Goal: Task Accomplishment & Management: Manage account settings

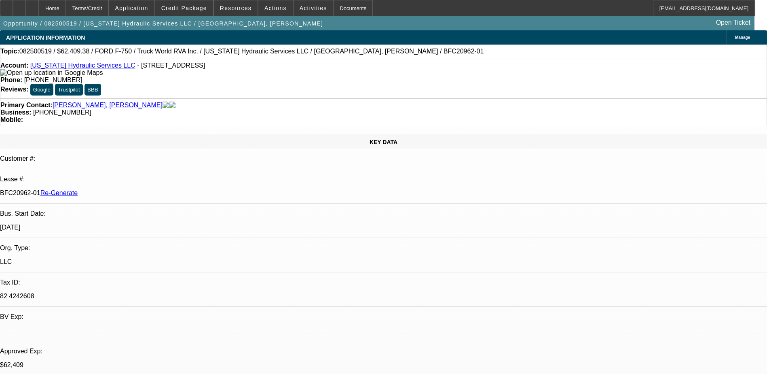
select select "3"
select select "0.1"
select select "0"
select select "2"
select select "0"
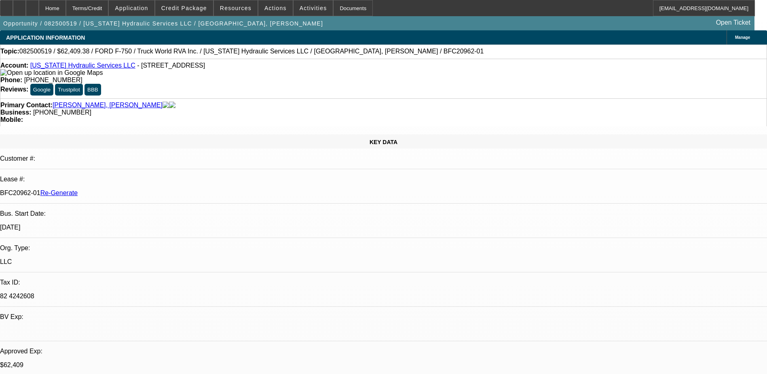
select select "6"
click at [15, 73] on img at bounding box center [51, 72] width 102 height 7
click at [309, 7] on span "Activities" at bounding box center [314, 8] width 28 height 6
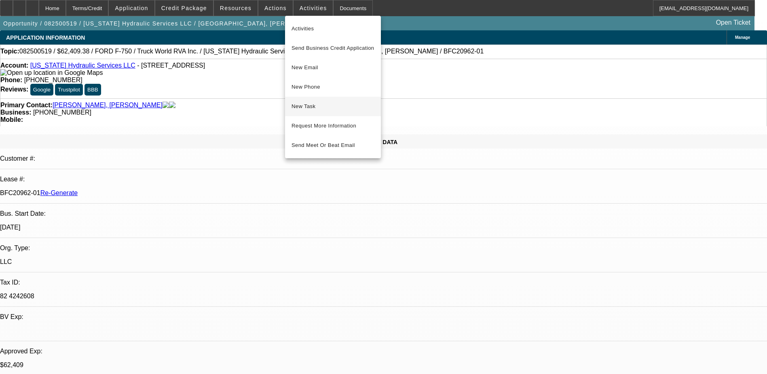
click at [309, 111] on span "New Task" at bounding box center [333, 107] width 83 height 10
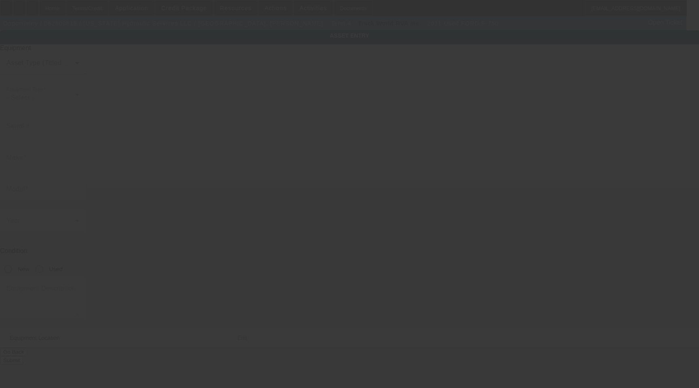
type input "[US_VEHICLE_IDENTIFICATION_NUMBER]"
type input "Ford"
type input "F-750"
radio input "true"
type input "5439 Muster Field Rd"
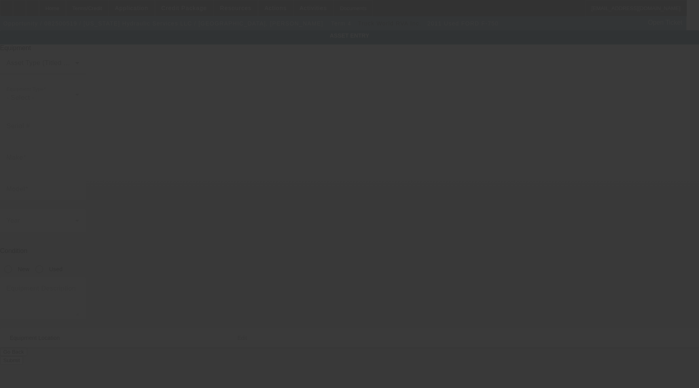
type input "Culpeper"
type input "22701"
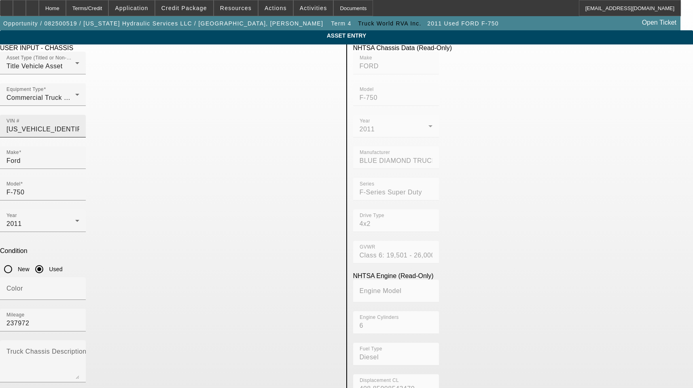
click at [79, 115] on div "VIN # 3FRWF7FL3BV151415" at bounding box center [42, 126] width 73 height 23
click at [79, 188] on input "F-750" at bounding box center [42, 193] width 73 height 10
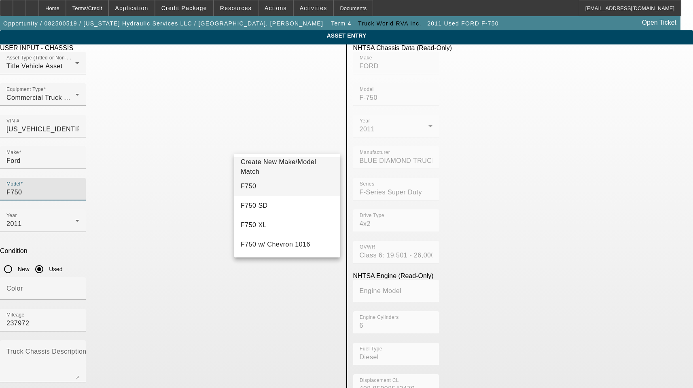
type input "F750"
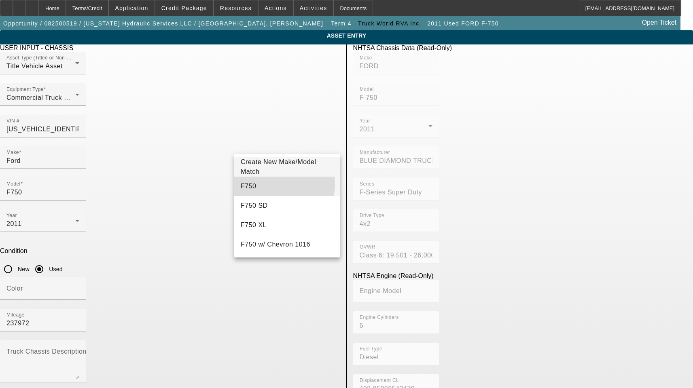
click at [262, 184] on mat-option "F750" at bounding box center [287, 186] width 106 height 19
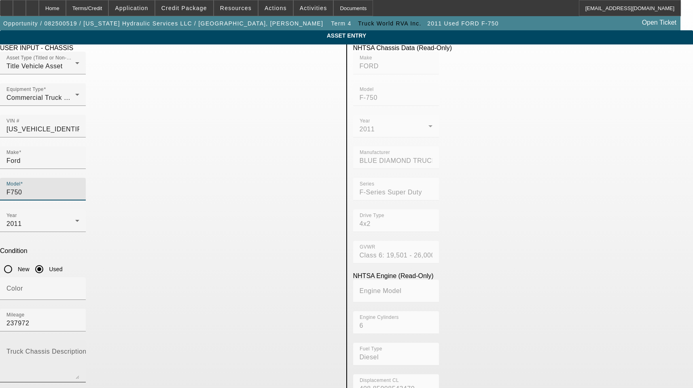
click at [188, 348] on mat-label "Truck Chassis Description (Describe the truck chassis only)" at bounding box center [97, 351] width 182 height 7
click at [79, 350] on textarea "Truck Chassis Description (Describe the truck chassis only)" at bounding box center [42, 364] width 73 height 29
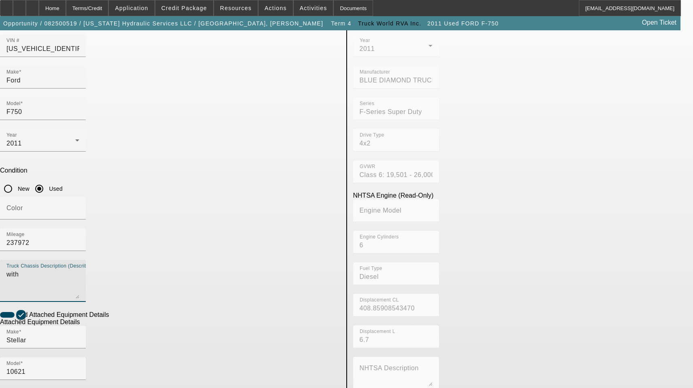
scroll to position [81, 0]
type textarea "with"
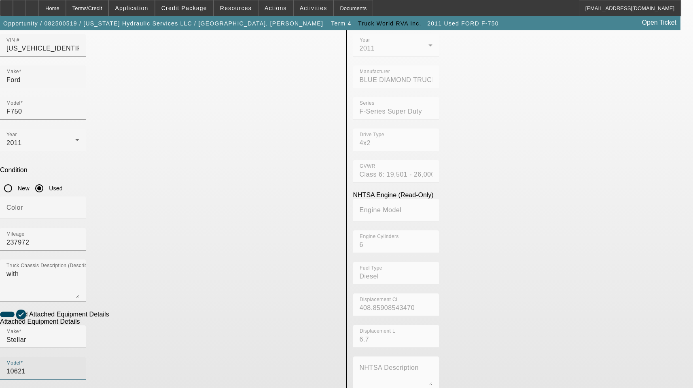
click at [79, 367] on input "10621" at bounding box center [42, 372] width 73 height 10
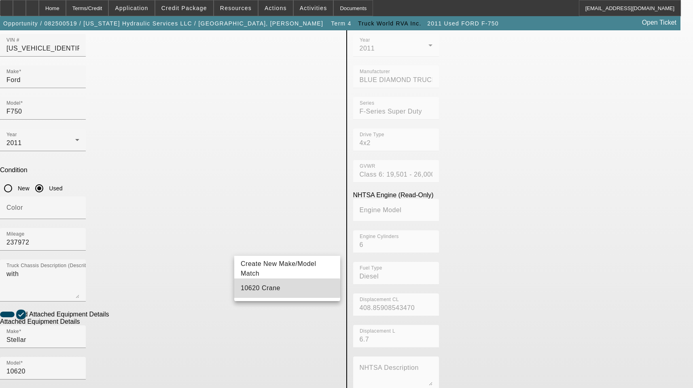
click at [269, 288] on span "10620 Crane" at bounding box center [261, 288] width 40 height 7
type input "10620 Crane"
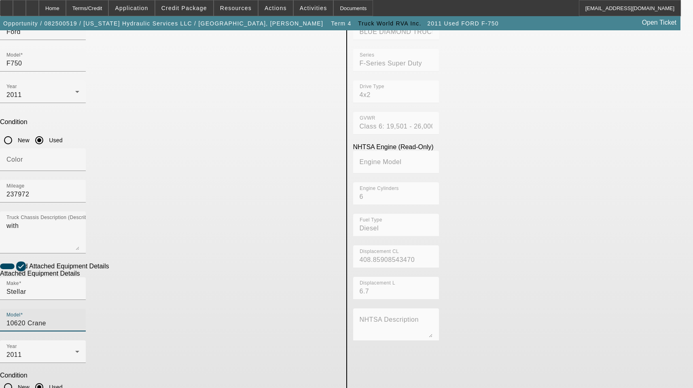
scroll to position [133, 0]
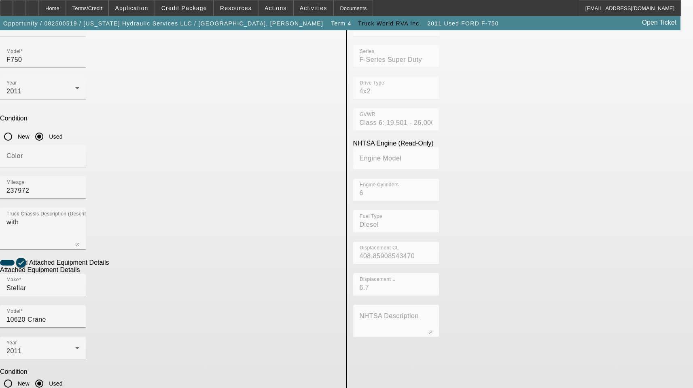
drag, startPoint x: 167, startPoint y: 300, endPoint x: 67, endPoint y: 292, distance: 100.6
click at [67, 292] on app-asset-collateral-manage "ASSET ENTRY Delete asset USER INPUT - CHASSIS Asset Type (Titled or Non-Titled)…" at bounding box center [346, 212] width 693 height 629
type textarea "Includes All Accessories, Attachments and Options"
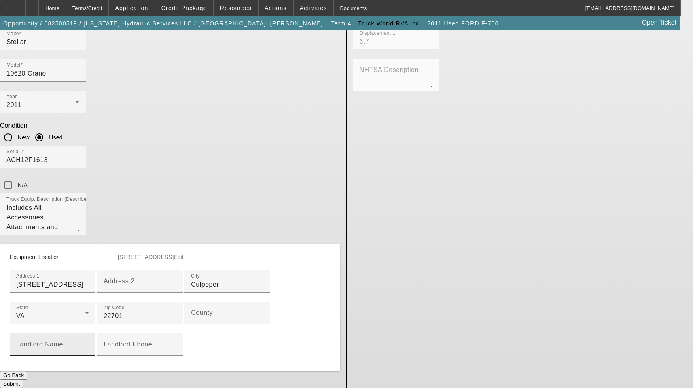
scroll to position [409, 0]
click at [191, 302] on div "County" at bounding box center [227, 313] width 73 height 23
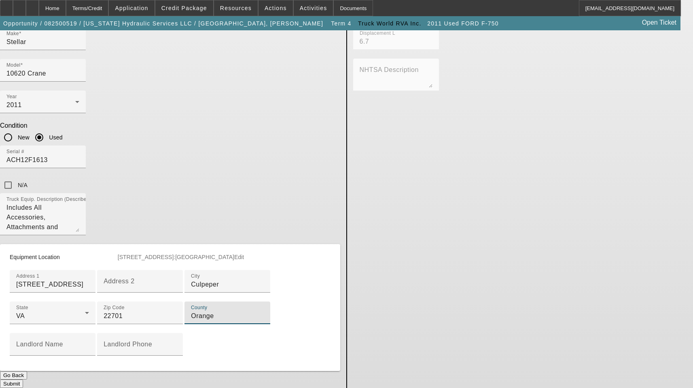
type input "Orange"
click at [23, 380] on button "Submit" at bounding box center [11, 384] width 23 height 8
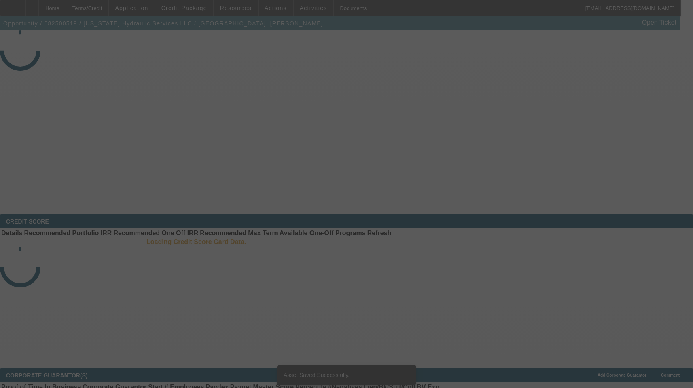
select select "3"
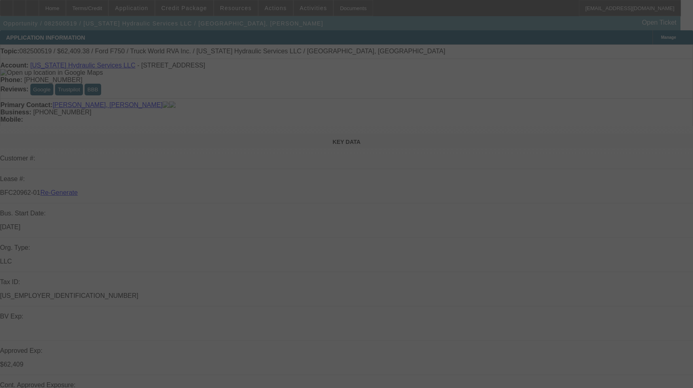
select select "0.1"
select select "0"
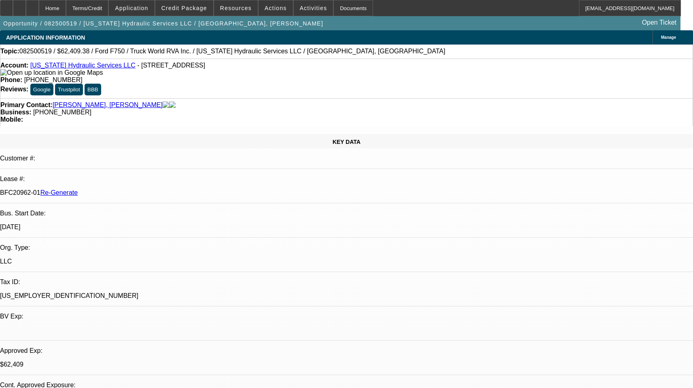
select select "1"
select select "2"
select select "6"
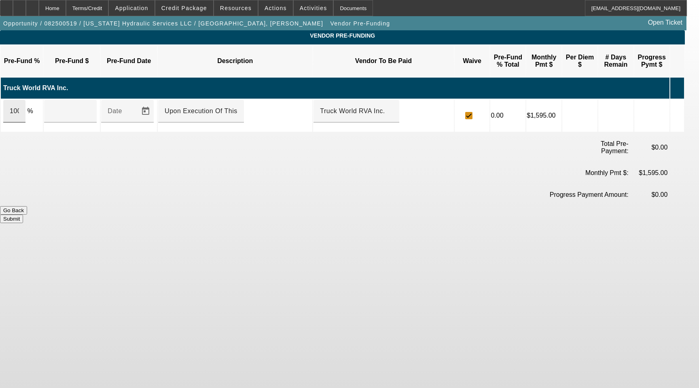
click at [19, 106] on input "100" at bounding box center [14, 111] width 9 height 10
type input "$69,343.75"
click at [23, 215] on button "Submit" at bounding box center [11, 219] width 23 height 8
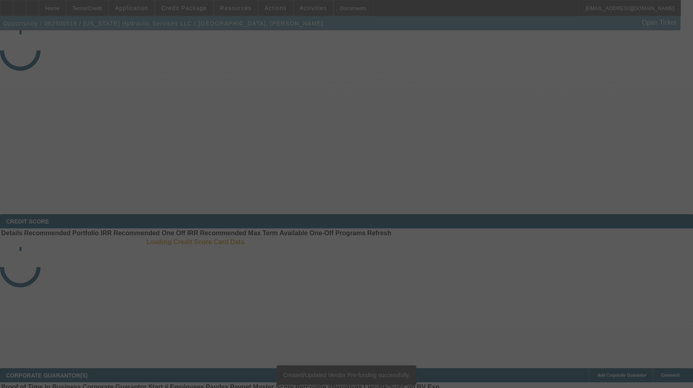
select select "3"
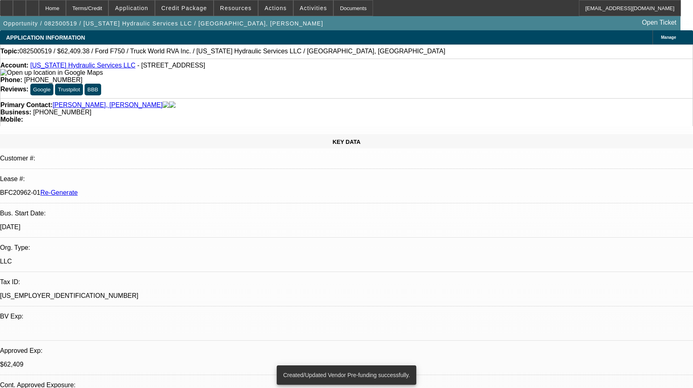
select select "0.1"
select select "0"
select select "1"
select select "2"
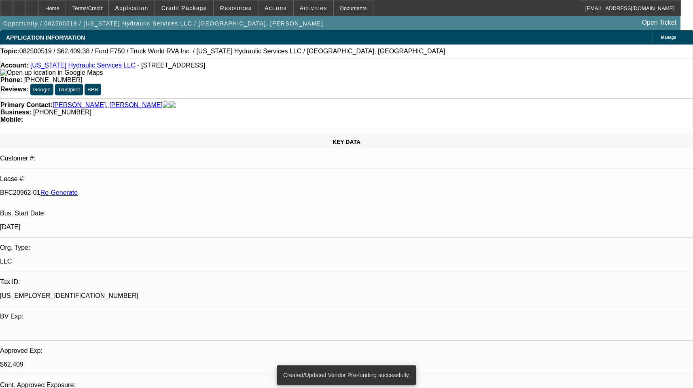
select select "6"
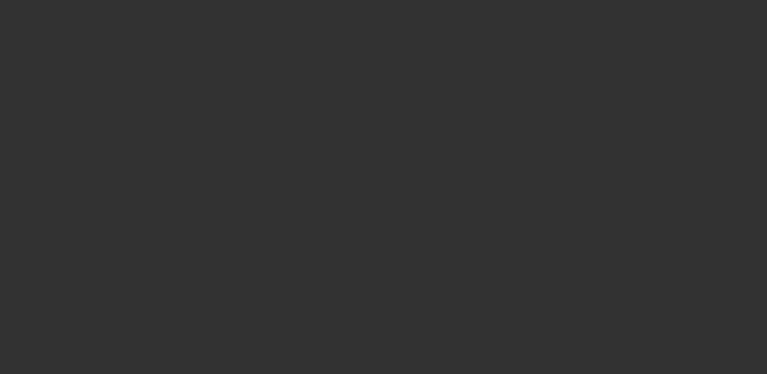
select select "3"
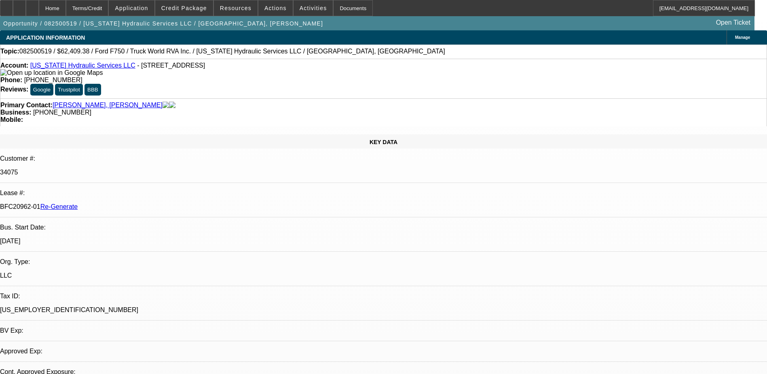
select select "0.1"
select select "0"
select select "1"
select select "2"
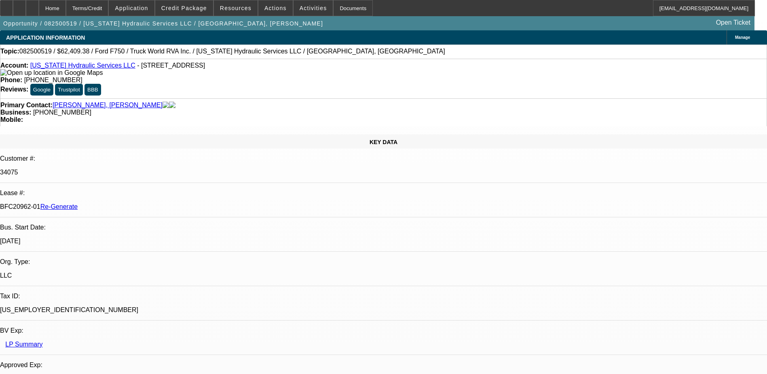
select select "6"
click at [336, 12] on div "Documents" at bounding box center [353, 8] width 40 height 16
type input "t"
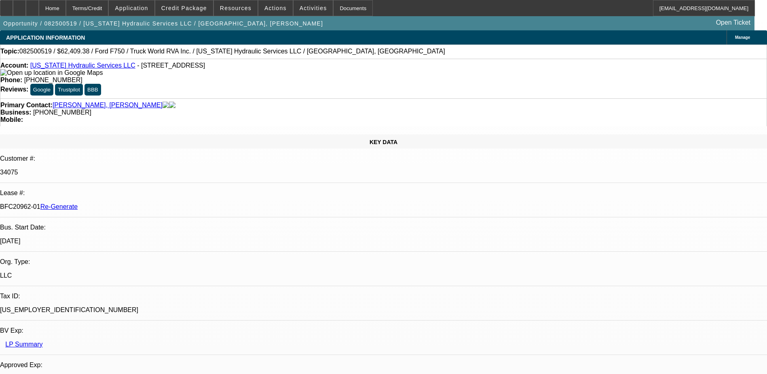
scroll to position [81, 0]
drag, startPoint x: 679, startPoint y: 281, endPoint x: 742, endPoint y: 278, distance: 62.8
copy td "taylor@truckworldrva.com"
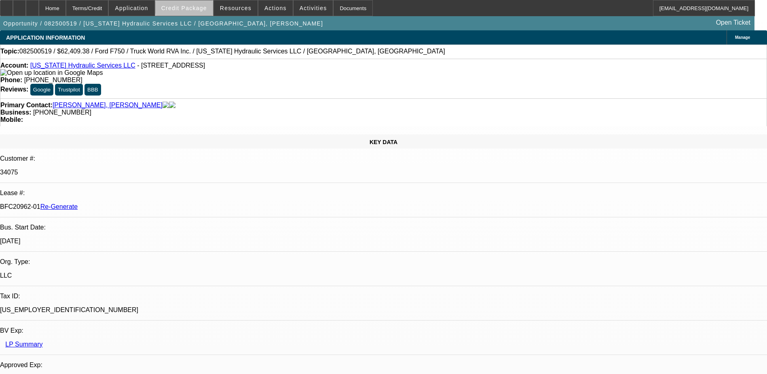
click at [199, 8] on span "Credit Package" at bounding box center [184, 8] width 46 height 6
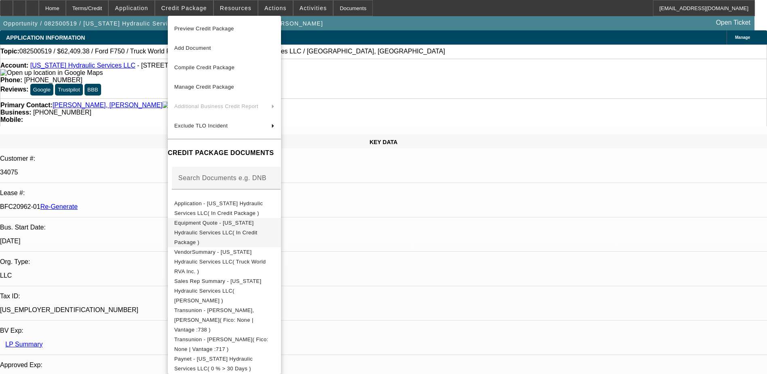
click at [237, 225] on span "Equipment Quote - Virginia Hydraulic Services LLC( In Credit Package )" at bounding box center [215, 232] width 83 height 25
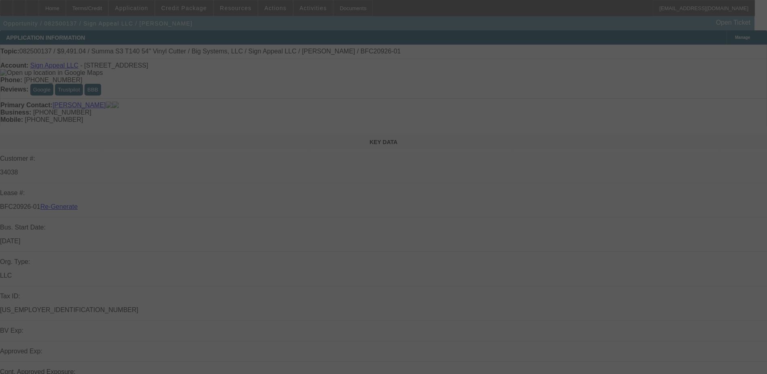
select select "3"
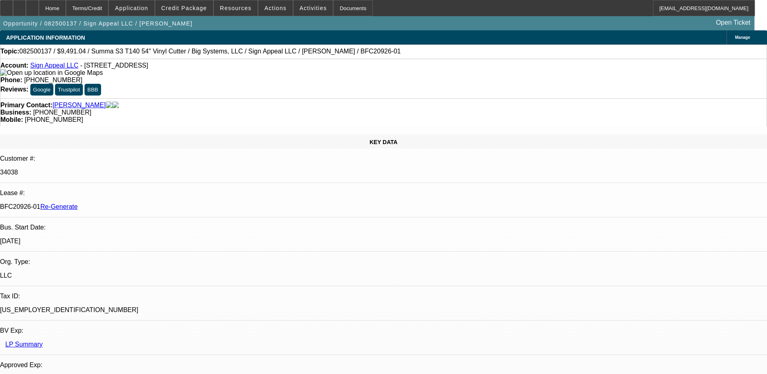
select select "0"
select select "1"
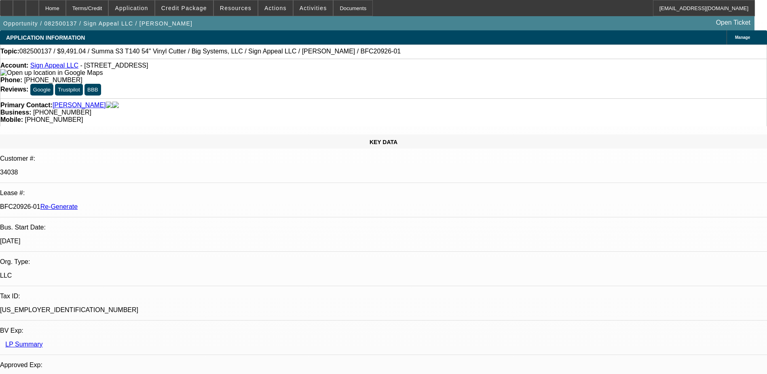
select select "6"
click at [334, 8] on div "Documents" at bounding box center [353, 8] width 40 height 16
click at [101, 169] on p "34038" at bounding box center [383, 172] width 767 height 7
copy p "34038"
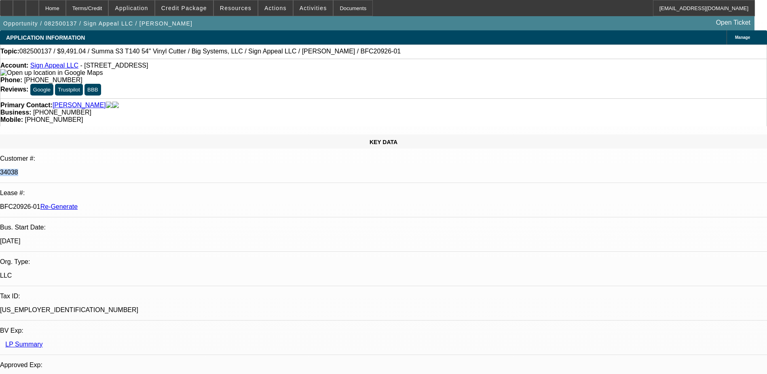
drag, startPoint x: 94, startPoint y: 135, endPoint x: 128, endPoint y: 133, distance: 33.6
click at [128, 203] on div "BFC20926-01 Re-Generate" at bounding box center [383, 206] width 767 height 7
copy p "BFC20926-01"
click at [333, 8] on div "Documents" at bounding box center [353, 8] width 40 height 16
click at [102, 8] on div "Terms/Credit" at bounding box center [87, 8] width 43 height 16
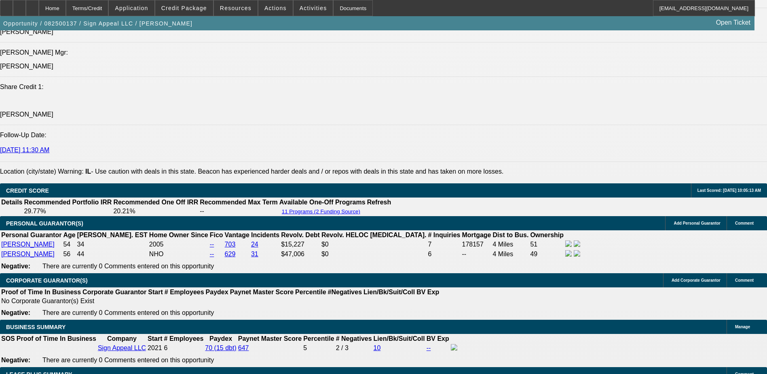
scroll to position [243, 0]
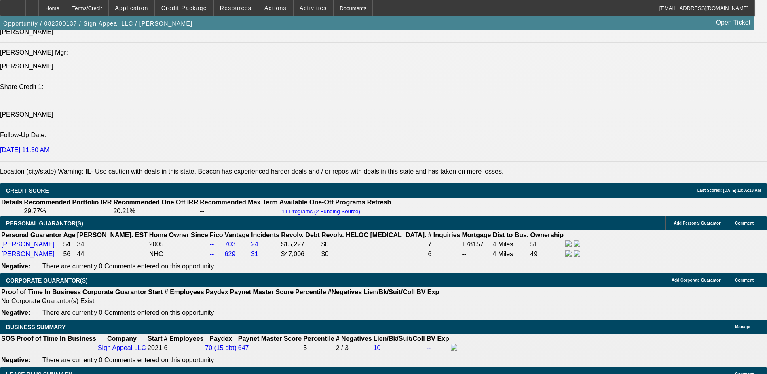
drag, startPoint x: 626, startPoint y: 326, endPoint x: 631, endPoint y: 326, distance: 5.3
copy td "Rachel@bigsys.com"
click at [189, 7] on span "Credit Package" at bounding box center [184, 8] width 46 height 6
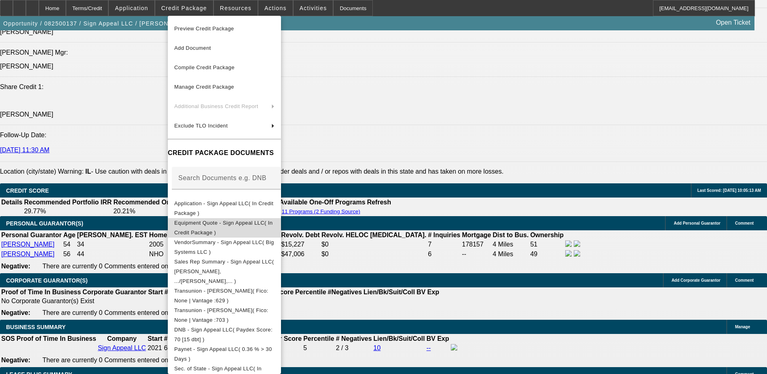
click at [212, 230] on button "Equipment Quote - Sign Appeal LLC( In Credit Package )" at bounding box center [224, 227] width 113 height 19
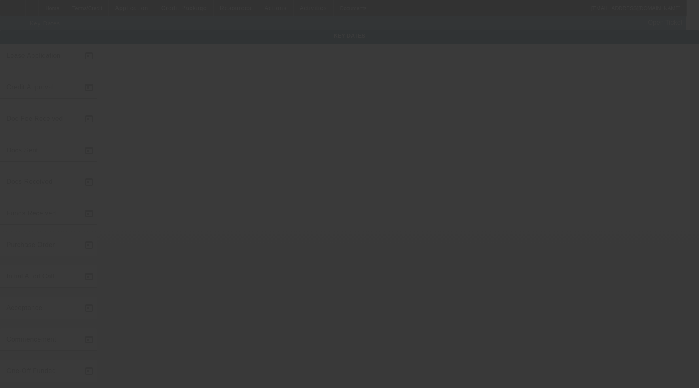
type input "[DATE]"
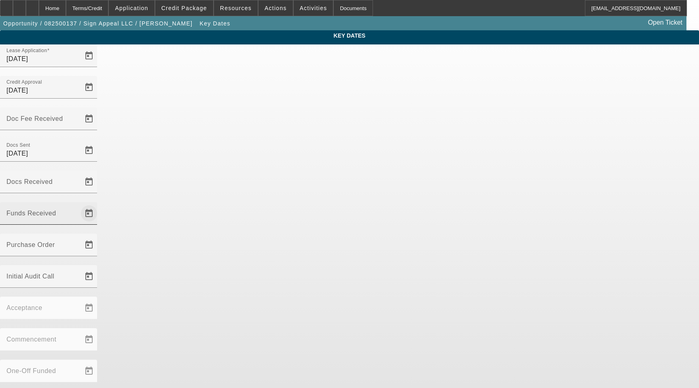
click at [99, 204] on span "Open calendar" at bounding box center [88, 213] width 19 height 19
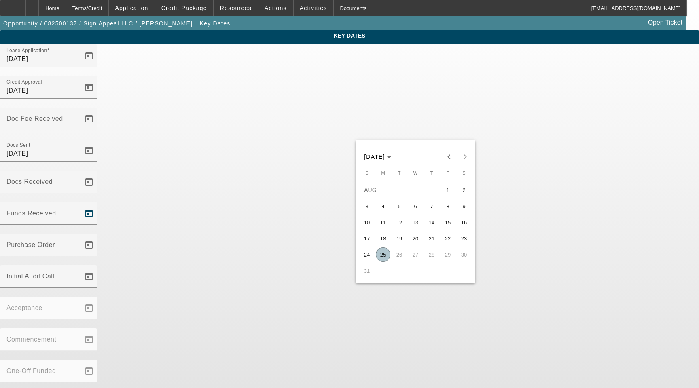
click at [385, 258] on span "25" at bounding box center [383, 255] width 15 height 15
type input "[DATE]"
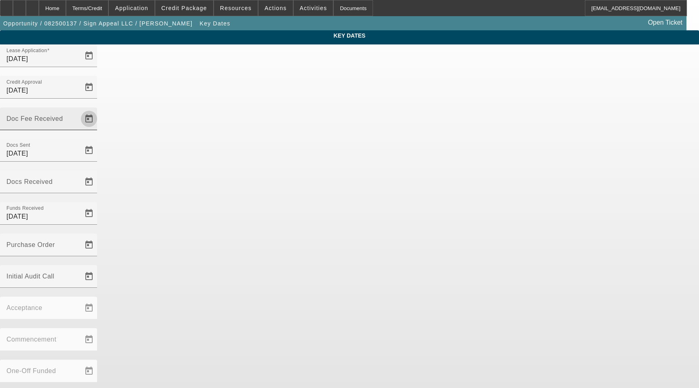
click at [99, 109] on span "Open calendar" at bounding box center [88, 118] width 19 height 19
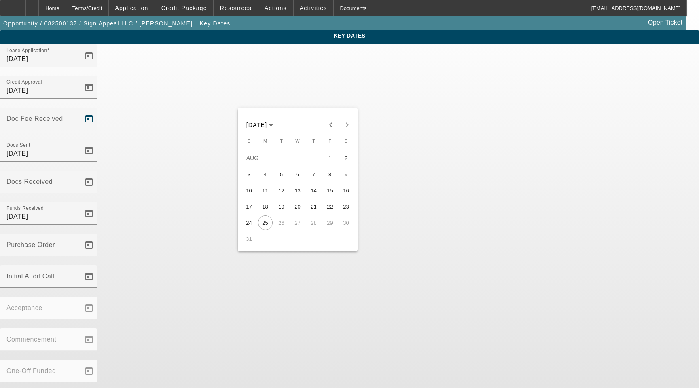
click at [329, 171] on span "8" at bounding box center [330, 174] width 15 height 15
type input "[DATE]"
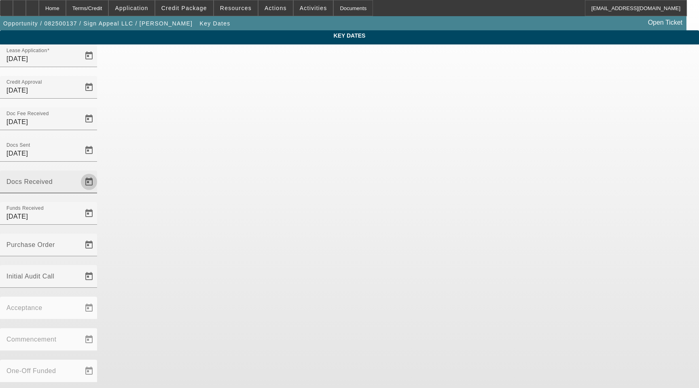
click at [99, 172] on span "Open calendar" at bounding box center [88, 181] width 19 height 19
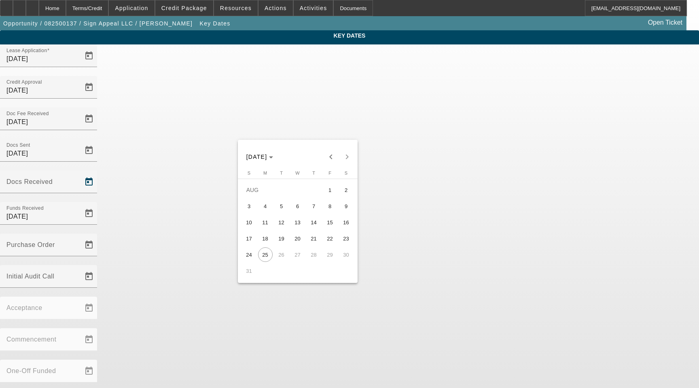
click at [269, 224] on span "11" at bounding box center [265, 222] width 15 height 15
type input "[DATE]"
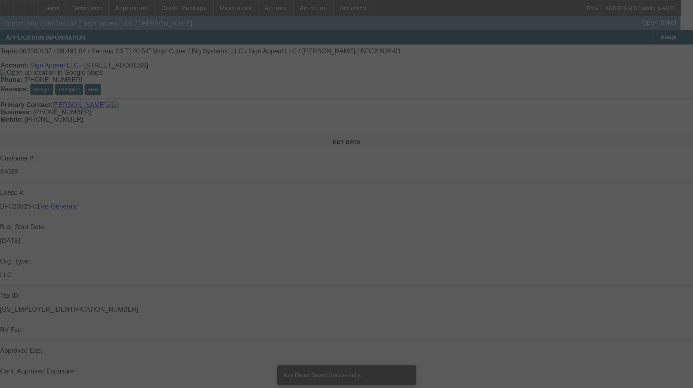
select select "3"
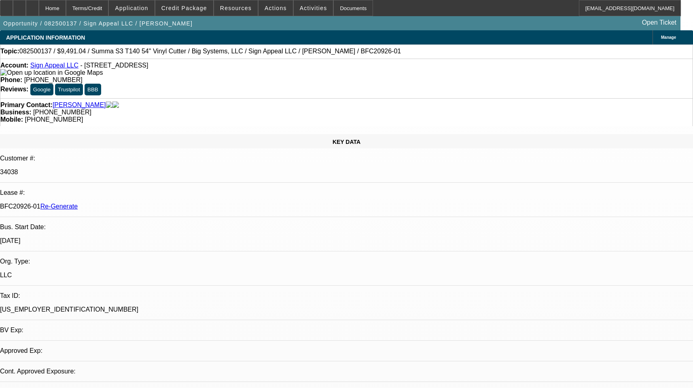
select select "0"
select select "1"
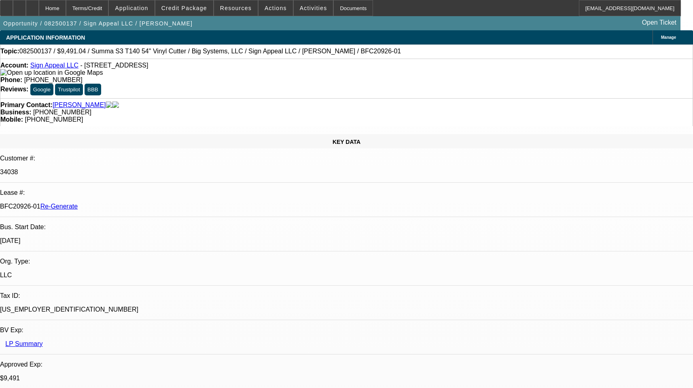
select select "6"
